Goal: Information Seeking & Learning: Learn about a topic

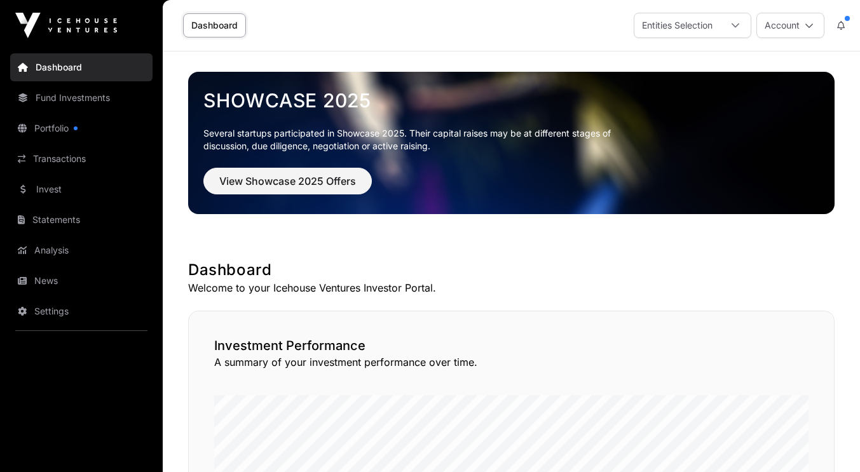
click at [61, 102] on link "Fund Investments" at bounding box center [81, 98] width 142 height 28
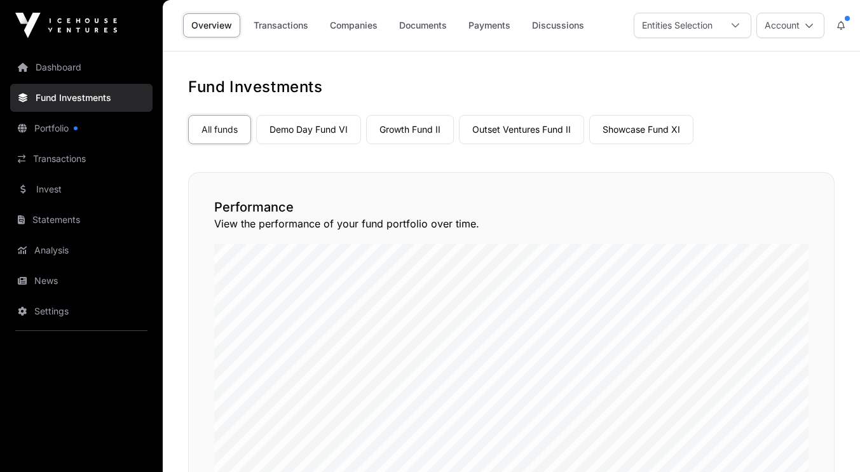
click at [52, 117] on link "Portfolio" at bounding box center [81, 128] width 142 height 28
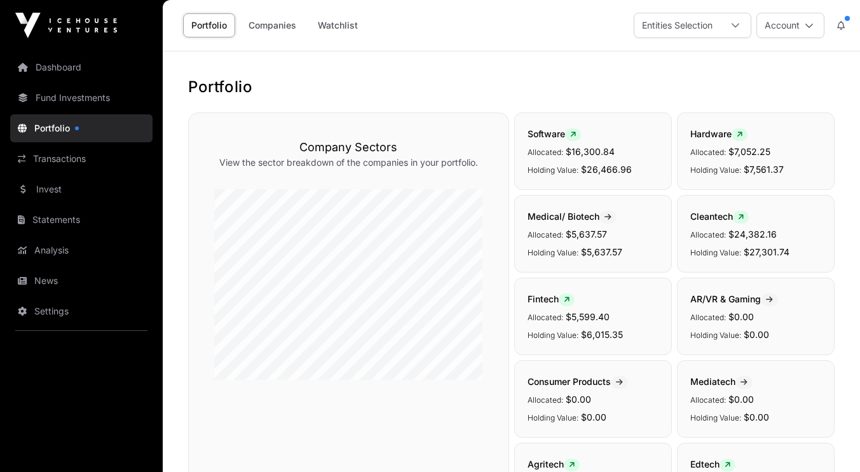
click at [57, 67] on link "Dashboard" at bounding box center [81, 67] width 142 height 28
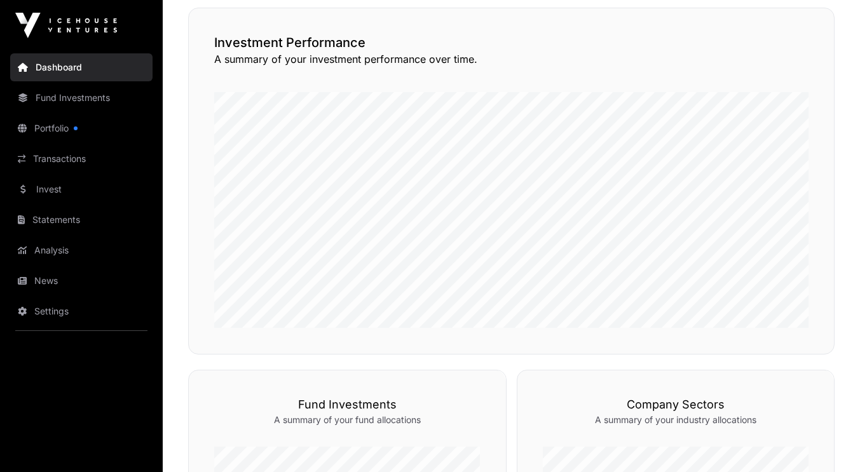
scroll to position [318, 0]
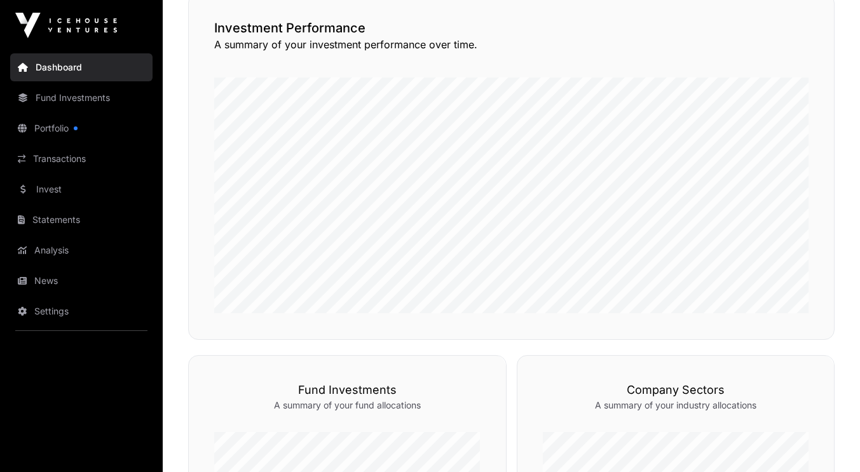
click at [47, 187] on link "Invest" at bounding box center [81, 189] width 142 height 28
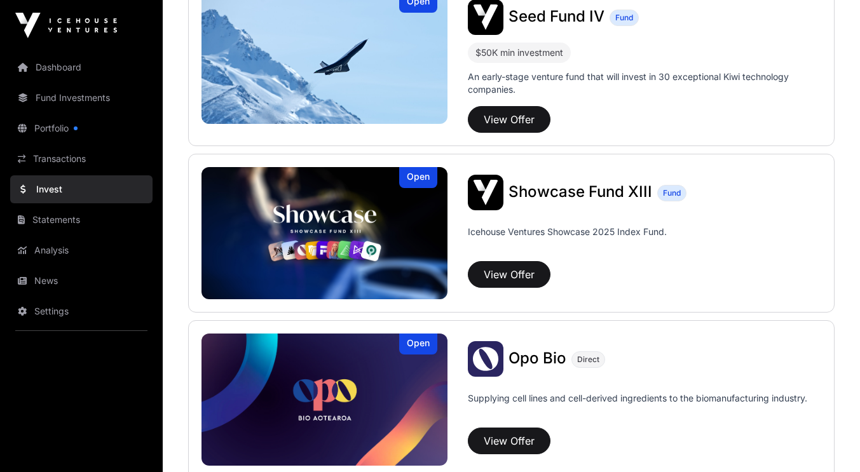
scroll to position [381, 0]
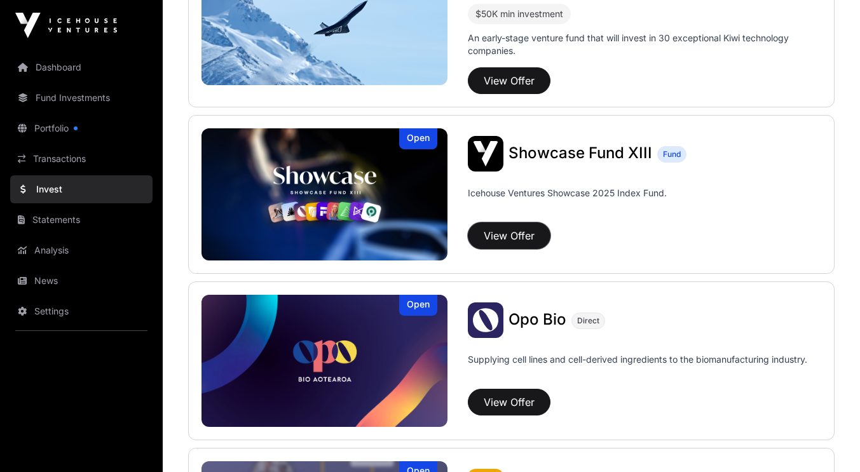
click at [505, 233] on button "View Offer" at bounding box center [509, 235] width 83 height 27
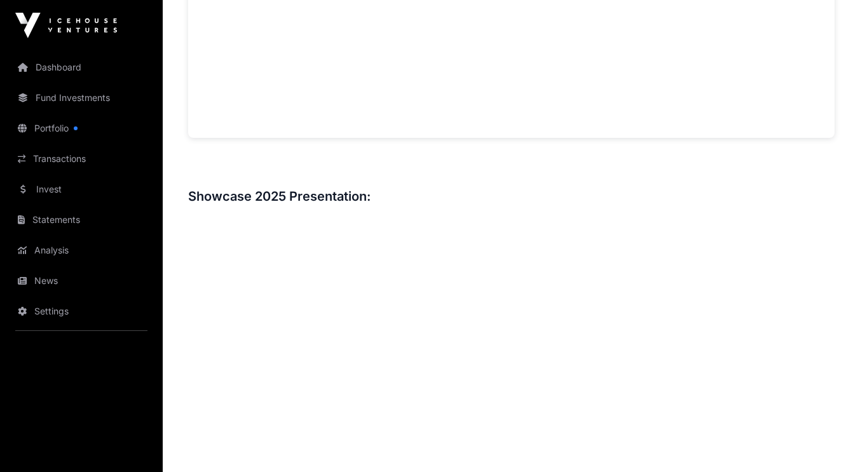
scroll to position [1208, 0]
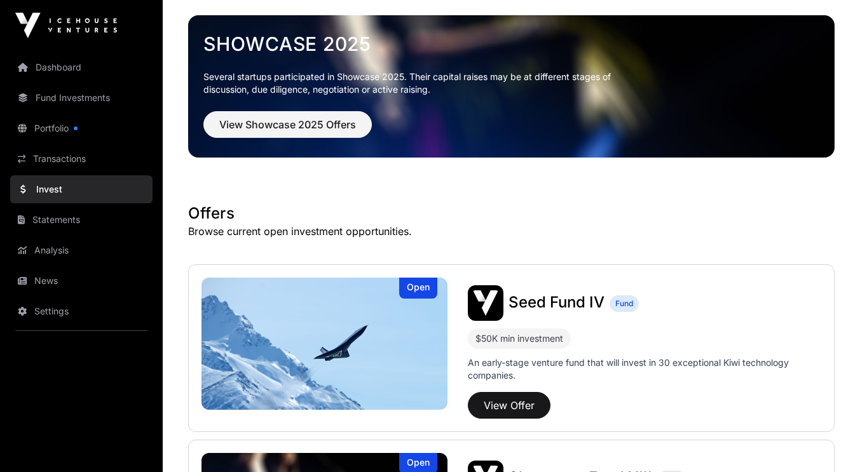
scroll to position [127, 0]
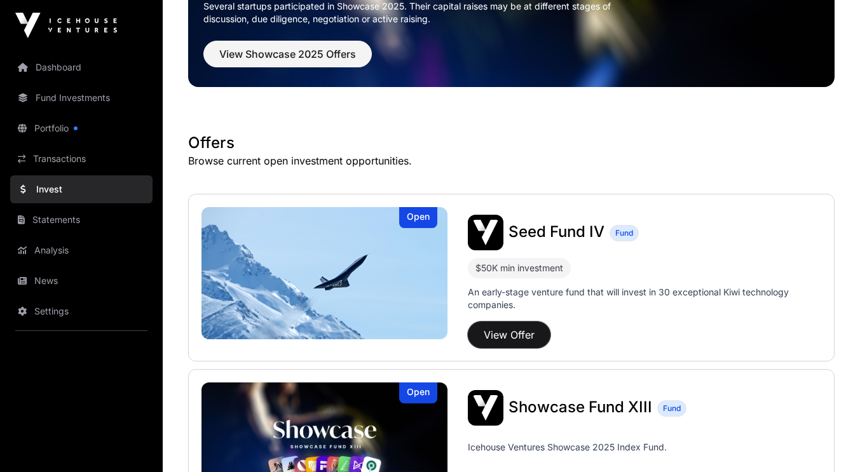
click at [515, 344] on button "View Offer" at bounding box center [509, 335] width 83 height 27
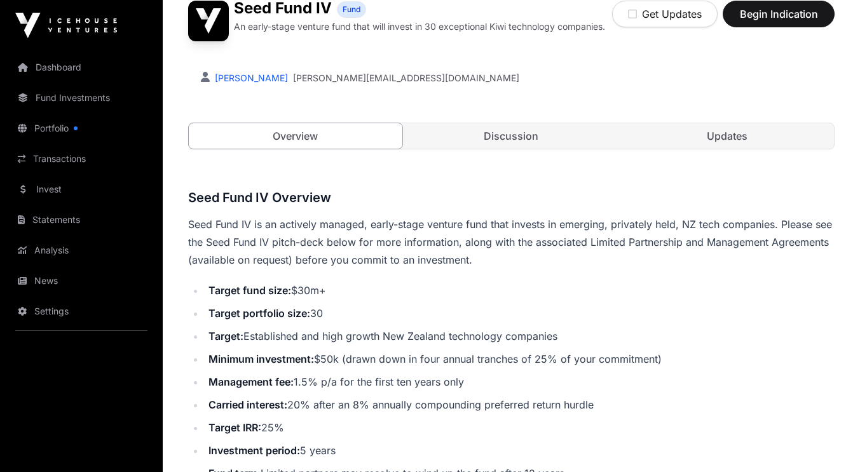
scroll to position [381, 0]
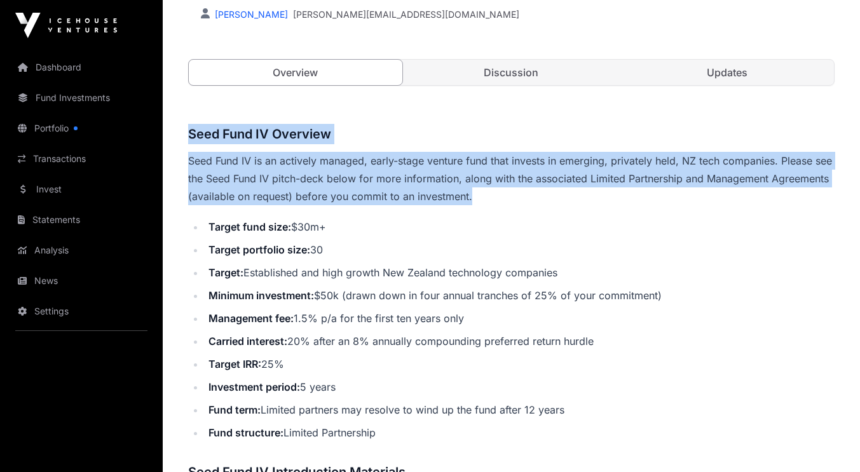
drag, startPoint x: 540, startPoint y: 194, endPoint x: 188, endPoint y: 111, distance: 361.8
copy div "Seed Fund IV Overview Seed Fund IV is an actively managed, early-stage venture …"
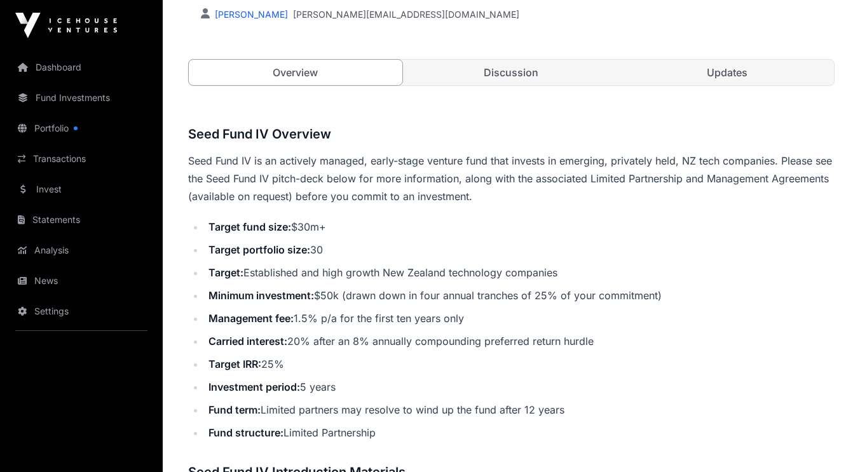
click at [494, 222] on li "Target fund size: $30m+" at bounding box center [520, 227] width 630 height 18
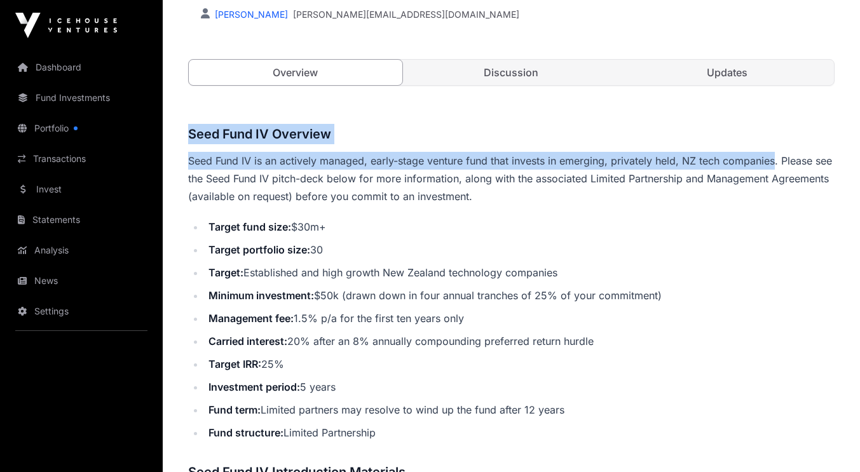
drag, startPoint x: 777, startPoint y: 160, endPoint x: 182, endPoint y: 118, distance: 597.0
copy div "Seed Fund IV Overview Seed Fund IV is an actively managed, early-stage venture …"
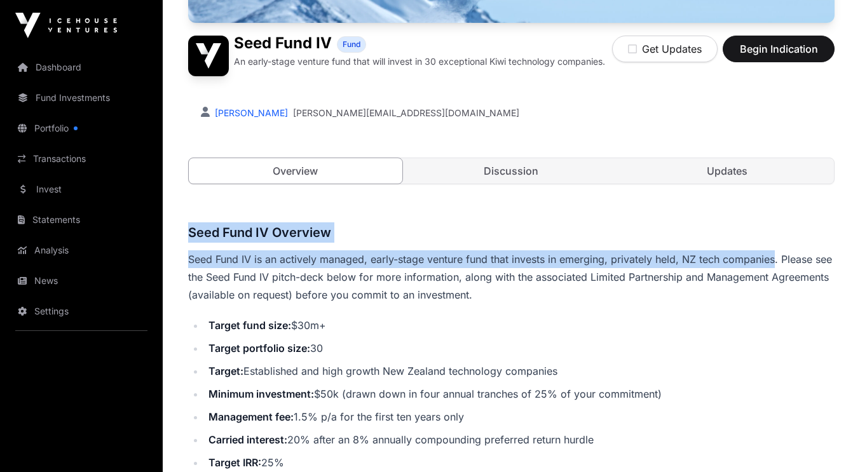
scroll to position [254, 0]
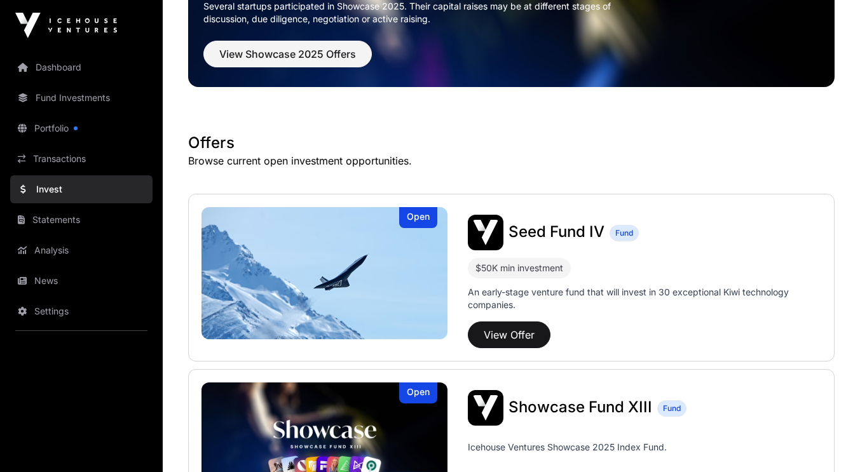
scroll to position [254, 0]
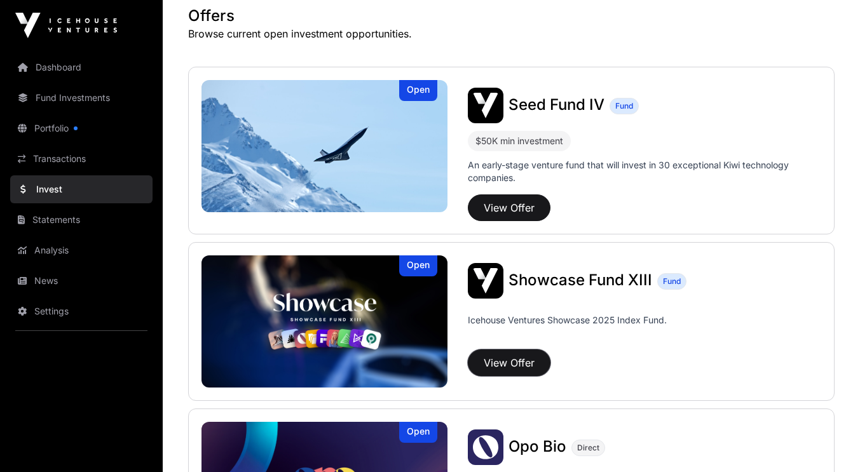
click at [505, 364] on button "View Offer" at bounding box center [509, 363] width 83 height 27
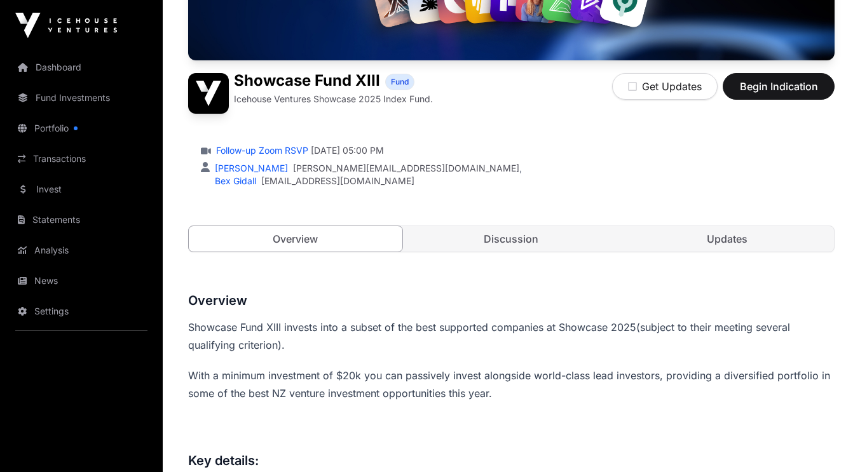
scroll to position [318, 0]
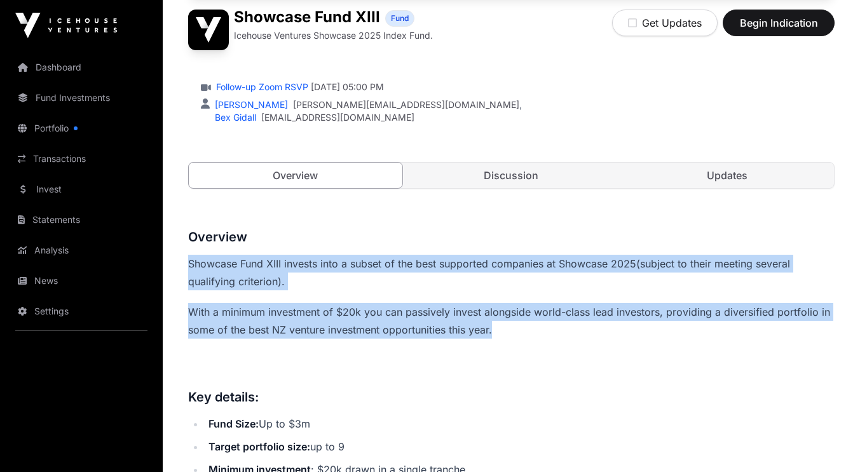
drag, startPoint x: 188, startPoint y: 260, endPoint x: 506, endPoint y: 323, distance: 324.1
copy div "Showcase Fund XIII invests into a subset of the best supported companies at Sho…"
click at [57, 125] on link "Portfolio" at bounding box center [81, 128] width 142 height 28
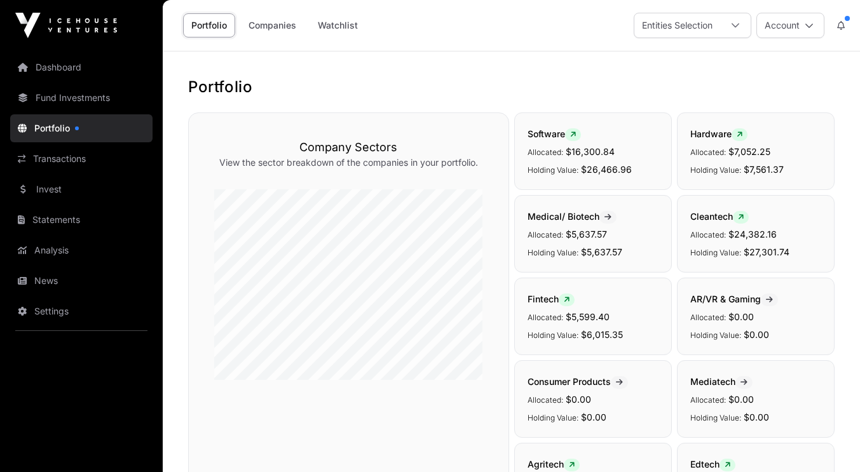
click at [65, 95] on link "Fund Investments" at bounding box center [81, 98] width 142 height 28
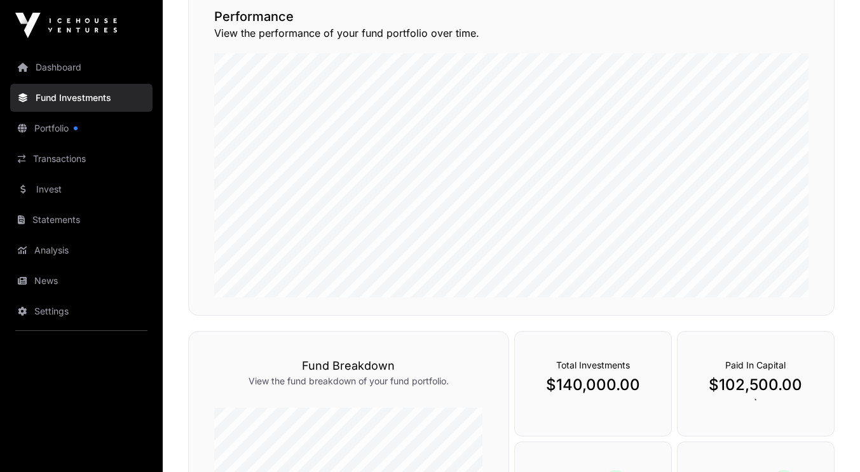
scroll to position [64, 0]
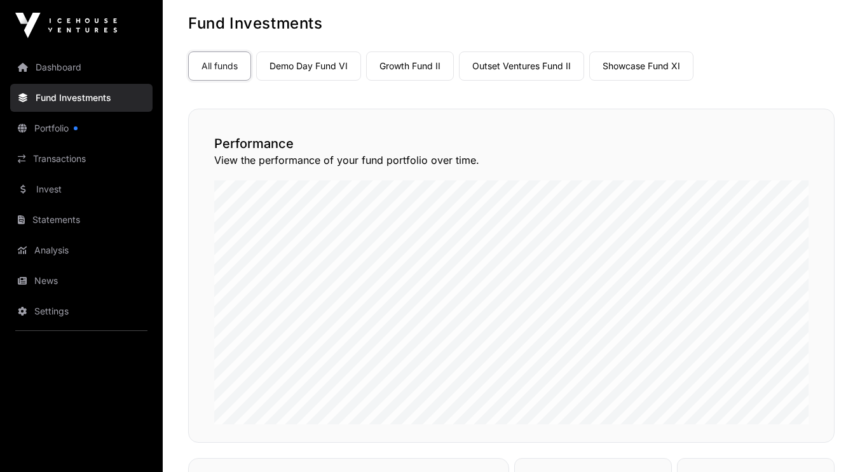
click at [306, 67] on link "Demo Day Fund VI" at bounding box center [308, 65] width 105 height 29
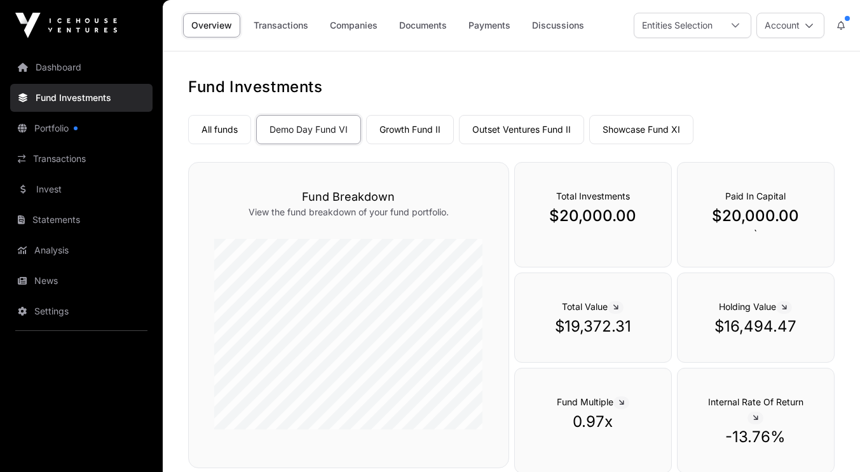
click at [402, 118] on link "Growth Fund II" at bounding box center [410, 129] width 88 height 29
click at [512, 130] on link "Outset Ventures Fund II" at bounding box center [521, 129] width 125 height 29
click at [613, 124] on link "Showcase Fund XI" at bounding box center [641, 129] width 104 height 29
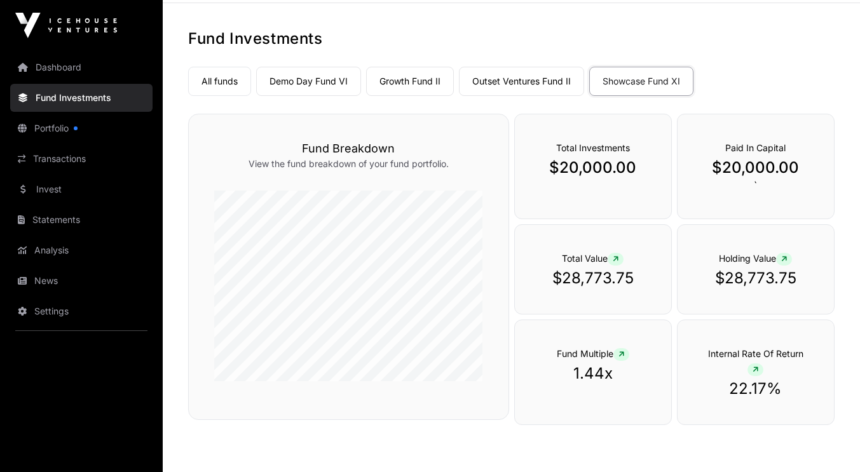
scroll to position [64, 0]
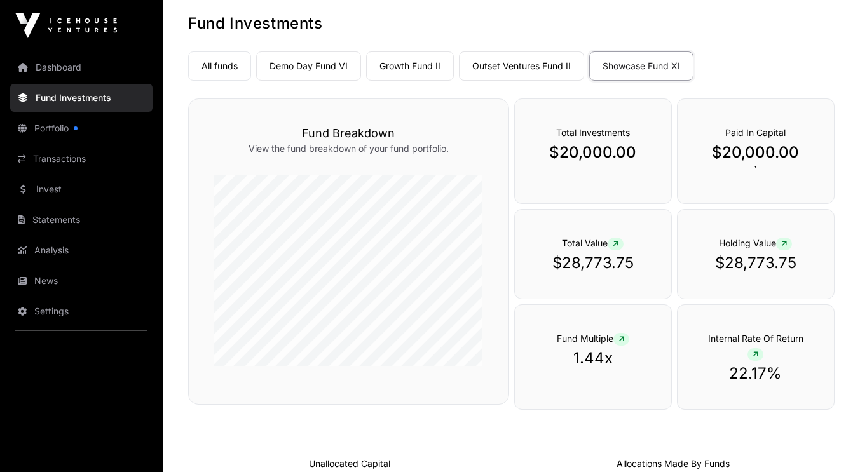
click at [514, 62] on link "Outset Ventures Fund II" at bounding box center [521, 65] width 125 height 29
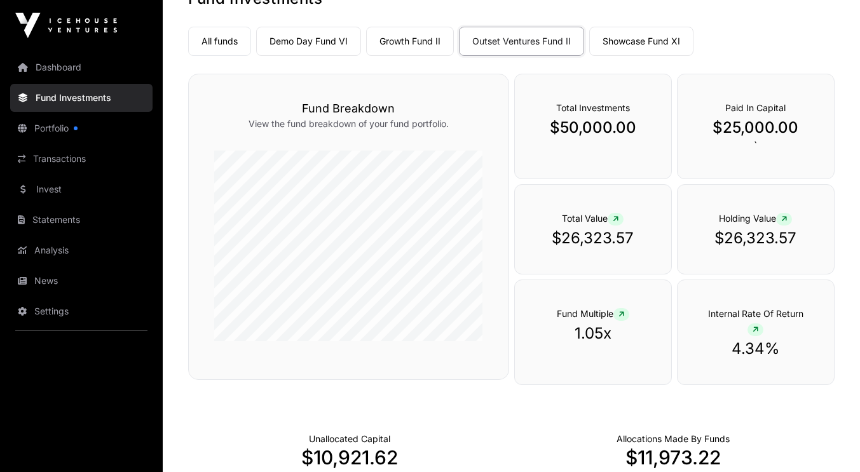
scroll to position [64, 0]
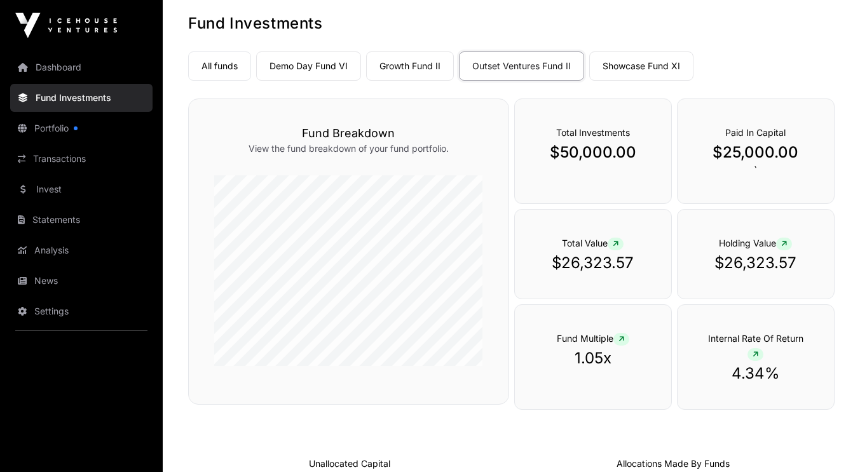
click at [419, 67] on link "Growth Fund II" at bounding box center [410, 65] width 88 height 29
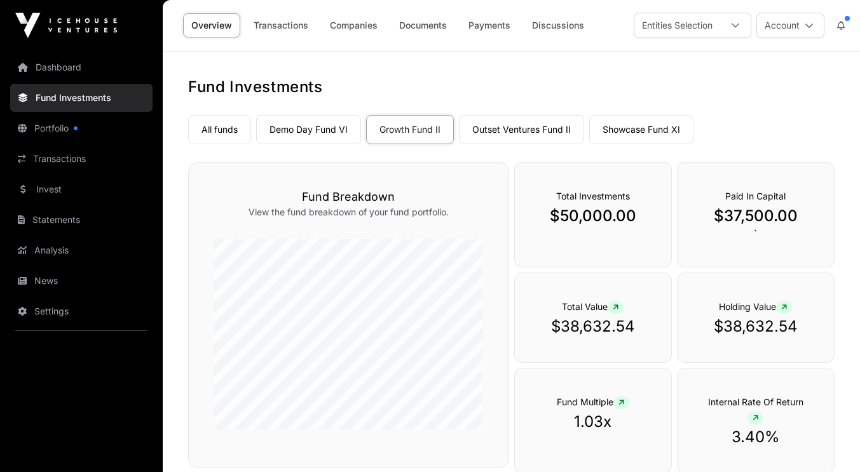
scroll to position [64, 0]
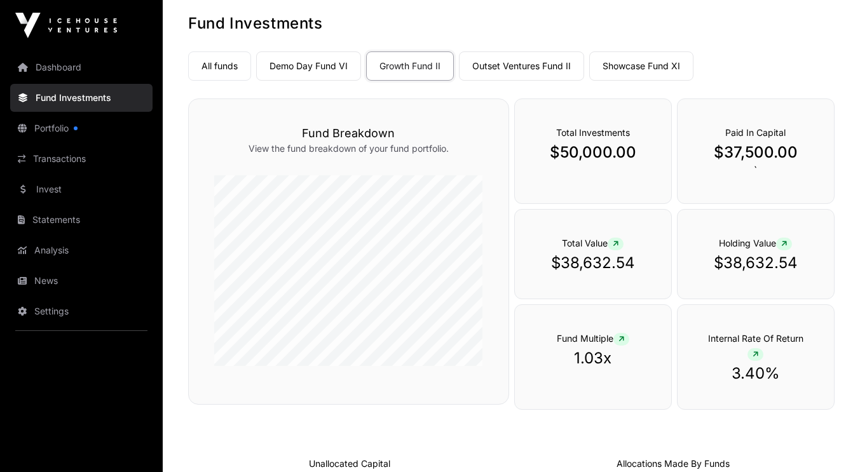
click at [309, 64] on link "Demo Day Fund VI" at bounding box center [308, 65] width 105 height 29
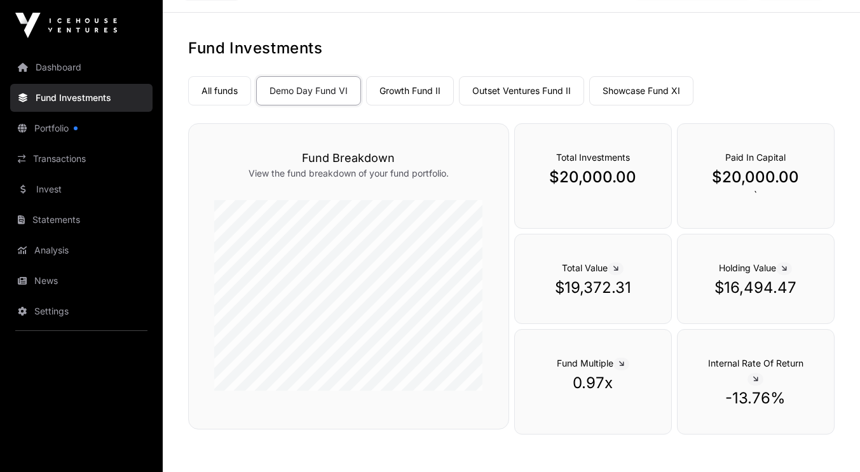
scroll to position [64, 0]
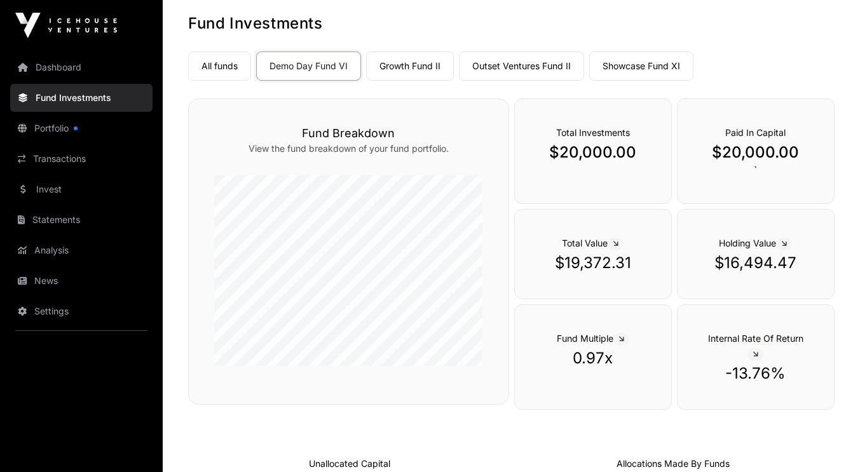
click at [51, 122] on link "Portfolio" at bounding box center [81, 128] width 142 height 28
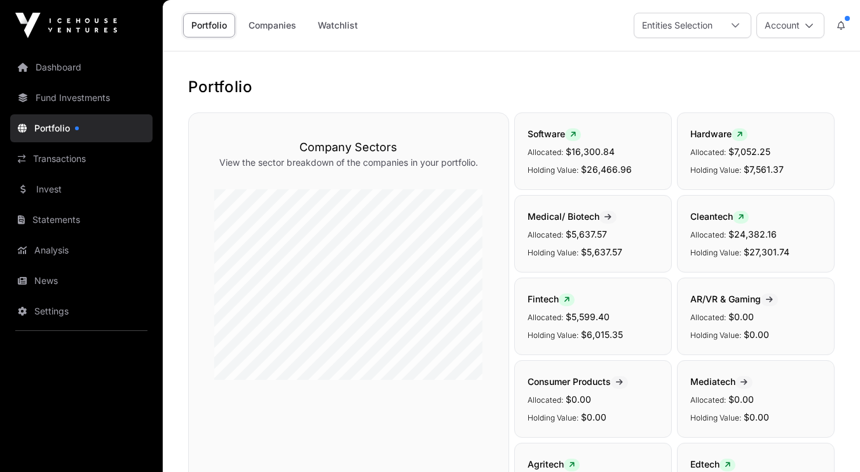
click at [280, 20] on link "Companies" at bounding box center [272, 25] width 64 height 24
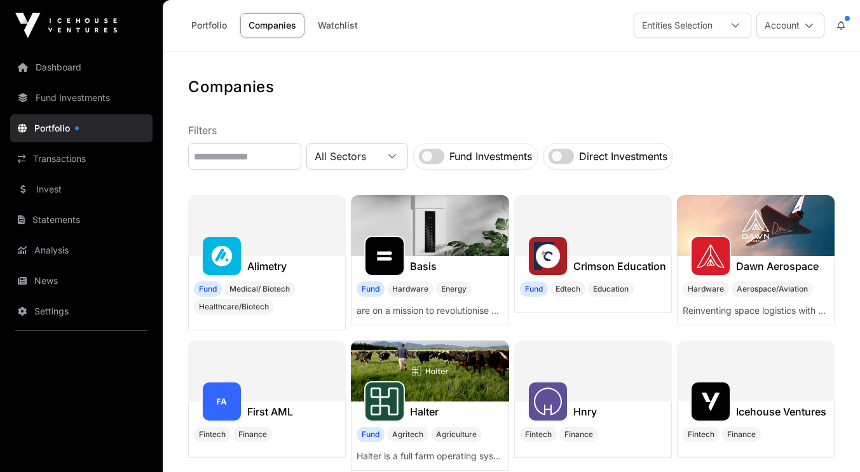
click at [219, 25] on link "Portfolio" at bounding box center [209, 25] width 52 height 24
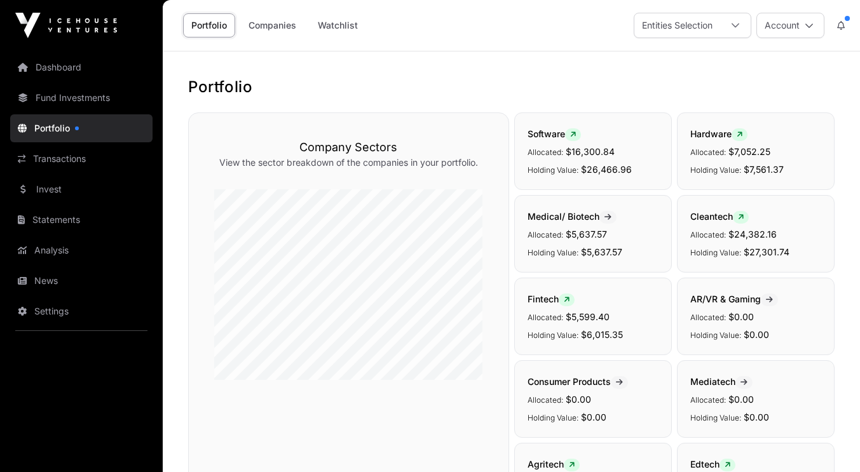
click at [56, 74] on link "Dashboard" at bounding box center [81, 67] width 142 height 28
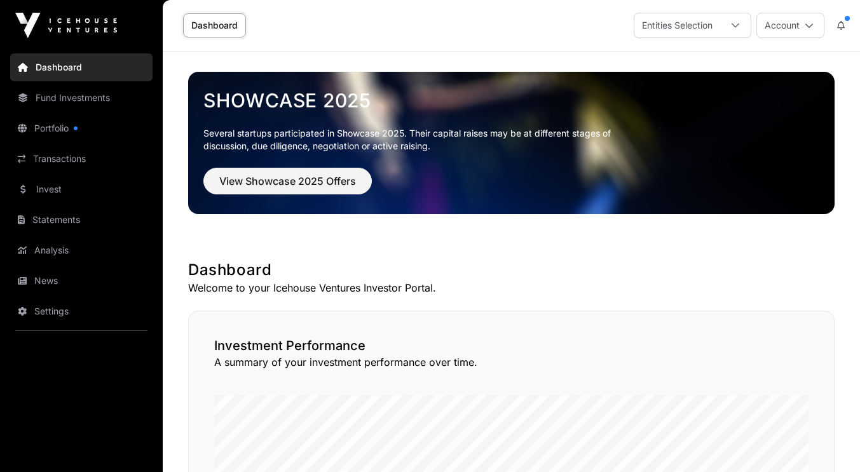
click at [77, 100] on link "Fund Investments" at bounding box center [81, 98] width 142 height 28
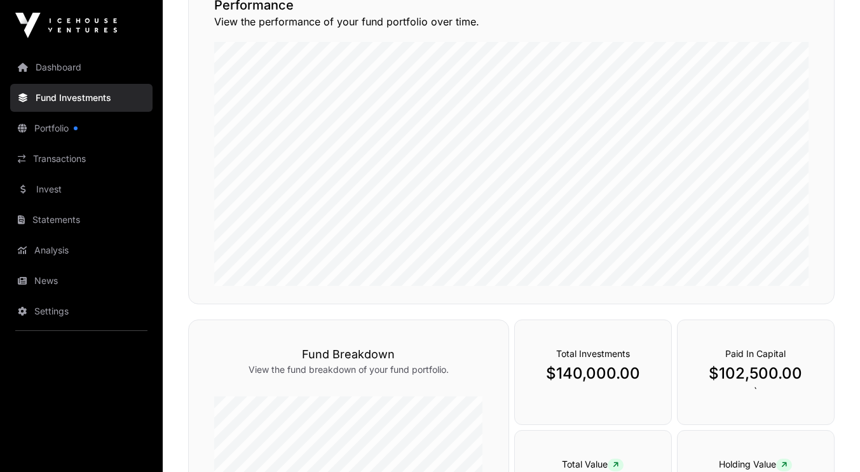
scroll to position [191, 0]
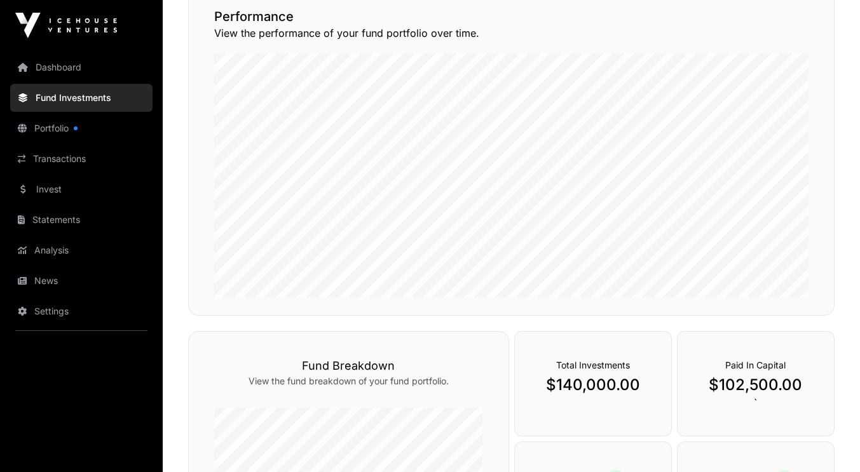
click at [57, 156] on link "Transactions" at bounding box center [81, 159] width 142 height 28
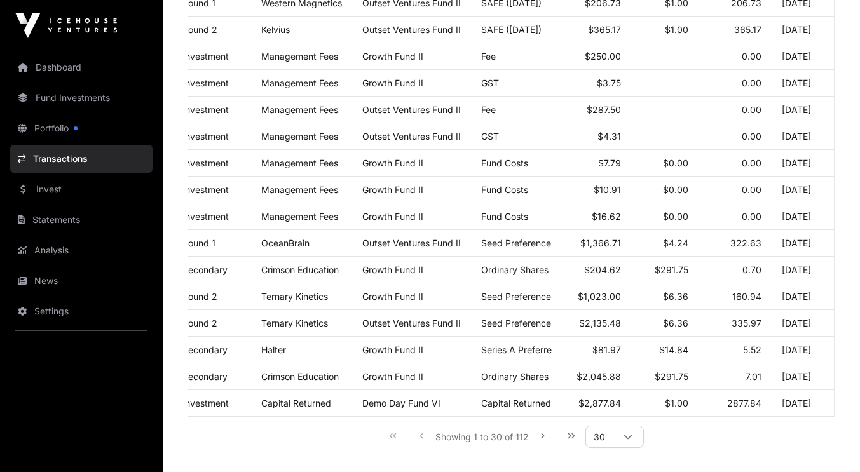
scroll to position [728, 0]
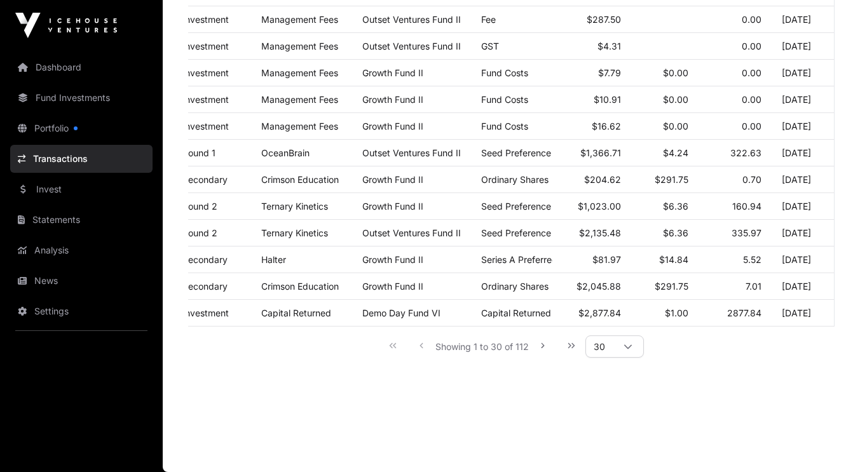
click at [622, 344] on div at bounding box center [628, 346] width 31 height 21
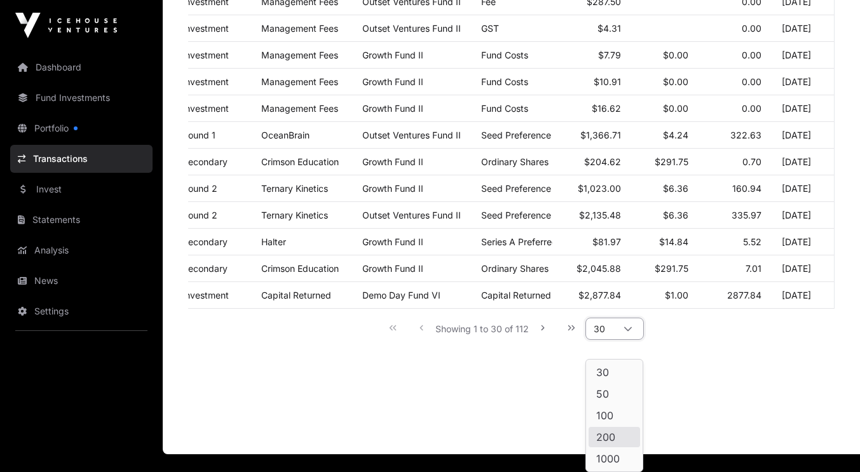
click at [613, 437] on span "200" at bounding box center [605, 437] width 19 height 10
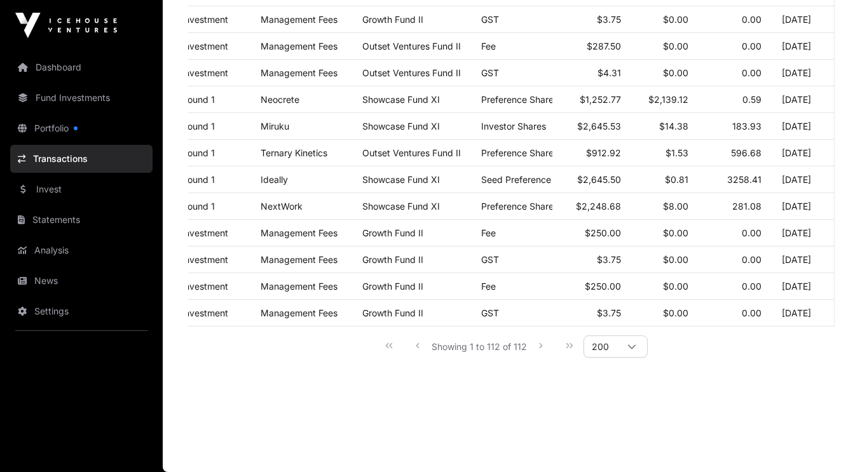
scroll to position [2939, 0]
